Goal: Information Seeking & Learning: Compare options

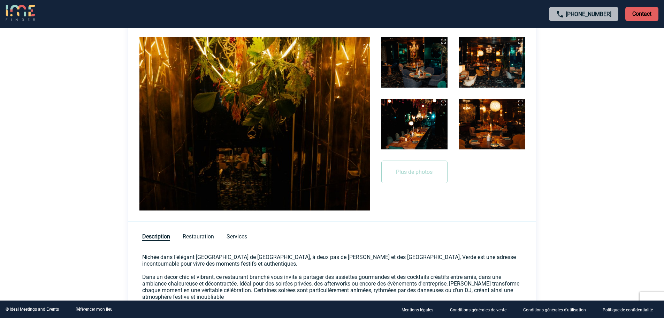
scroll to position [279, 0]
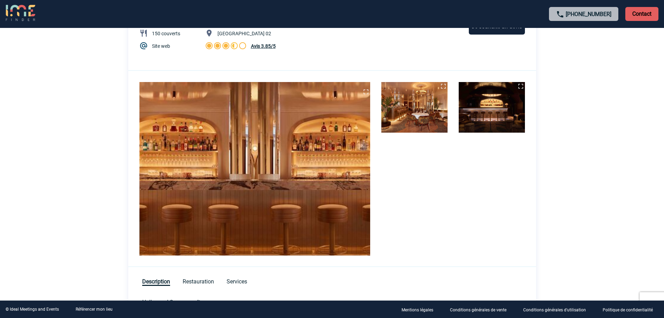
scroll to position [209, 0]
